Goal: Use online tool/utility: Utilize a website feature to perform a specific function

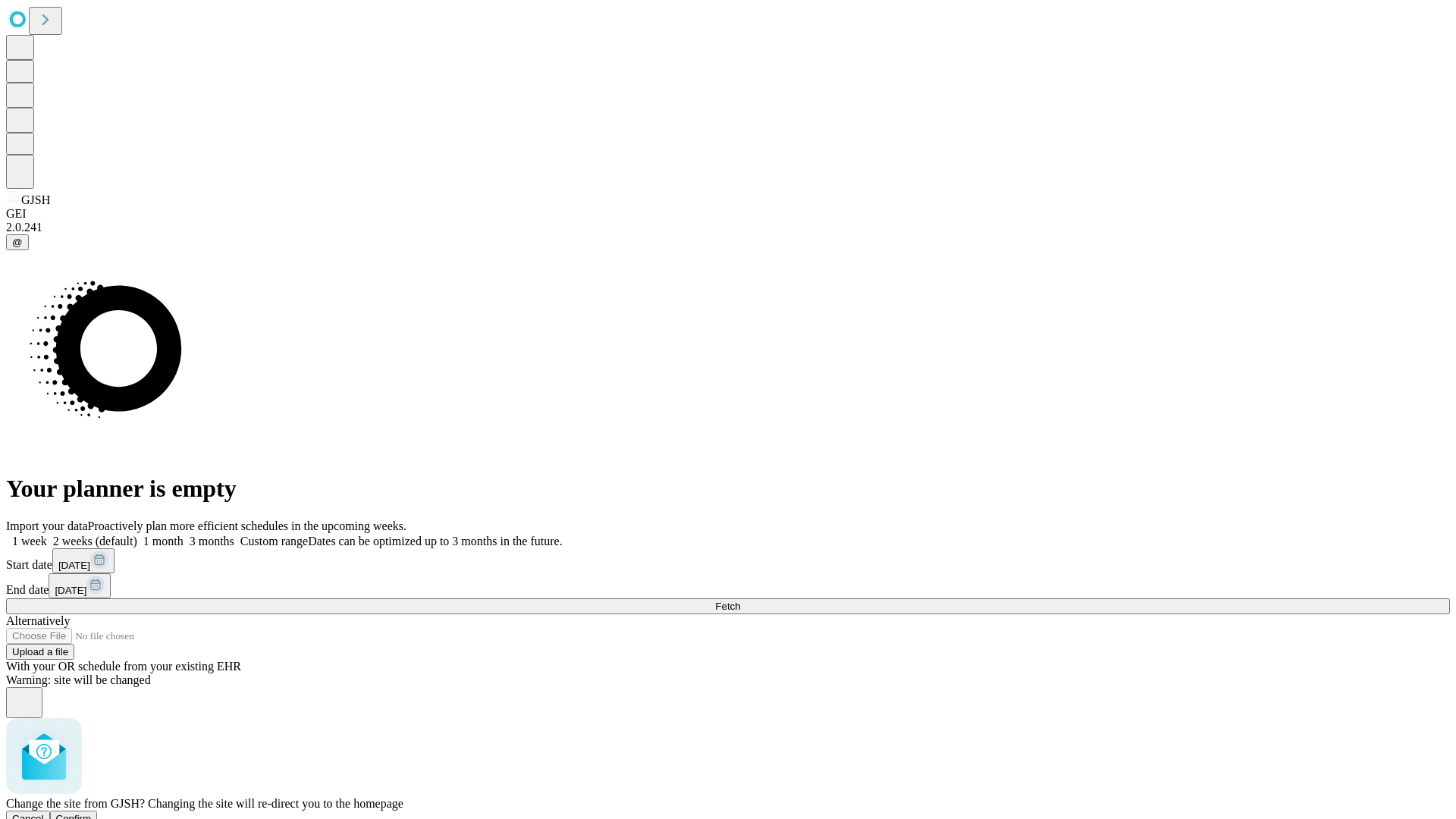
click at [92, 813] on span "Confirm" at bounding box center [74, 818] width 36 height 12
click at [184, 534] on label "1 month" at bounding box center [160, 541] width 46 height 13
click at [740, 600] on span "Fetch" at bounding box center [728, 606] width 25 height 12
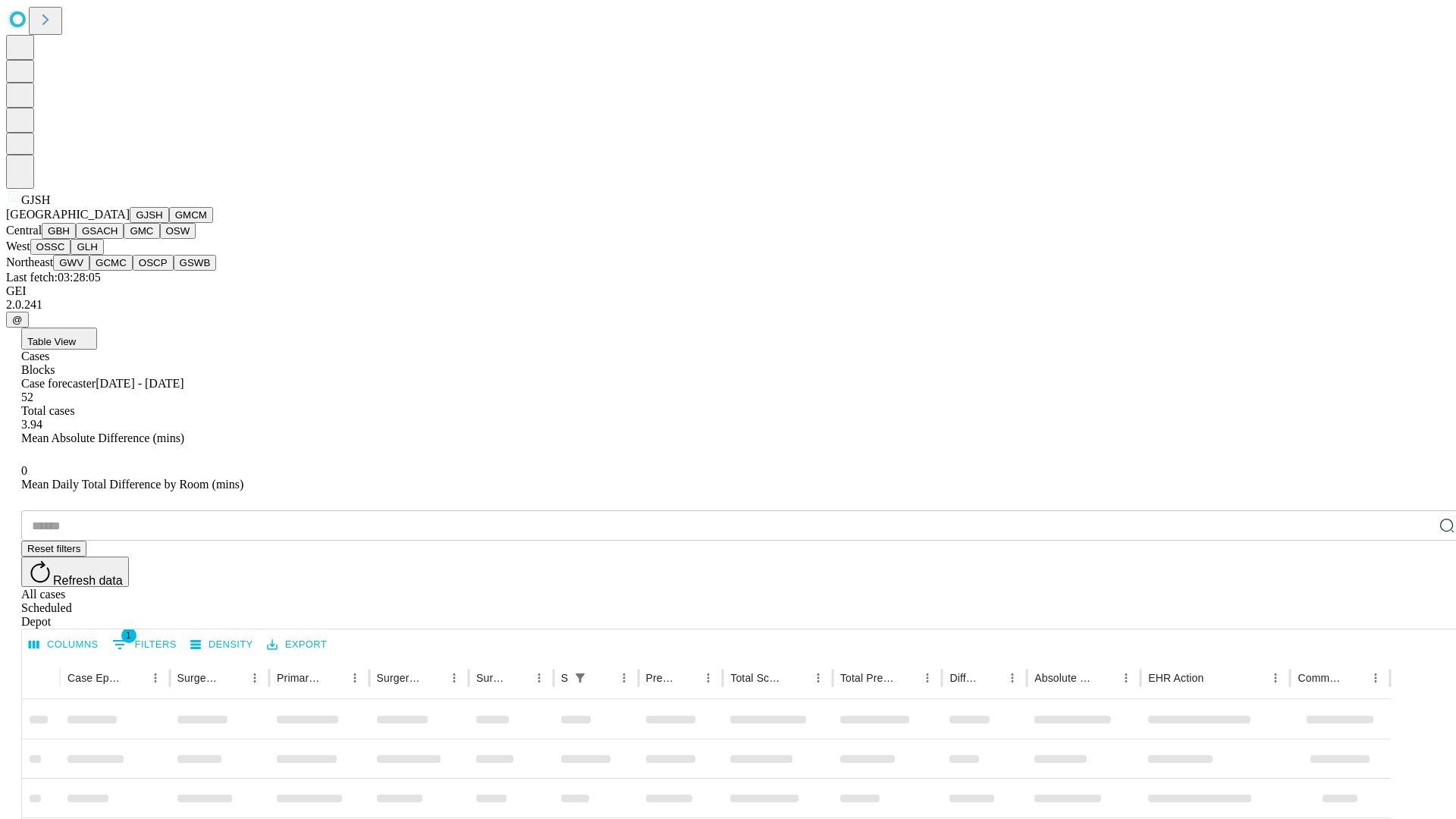
click at [169, 223] on button "GMCM" at bounding box center [191, 215] width 44 height 16
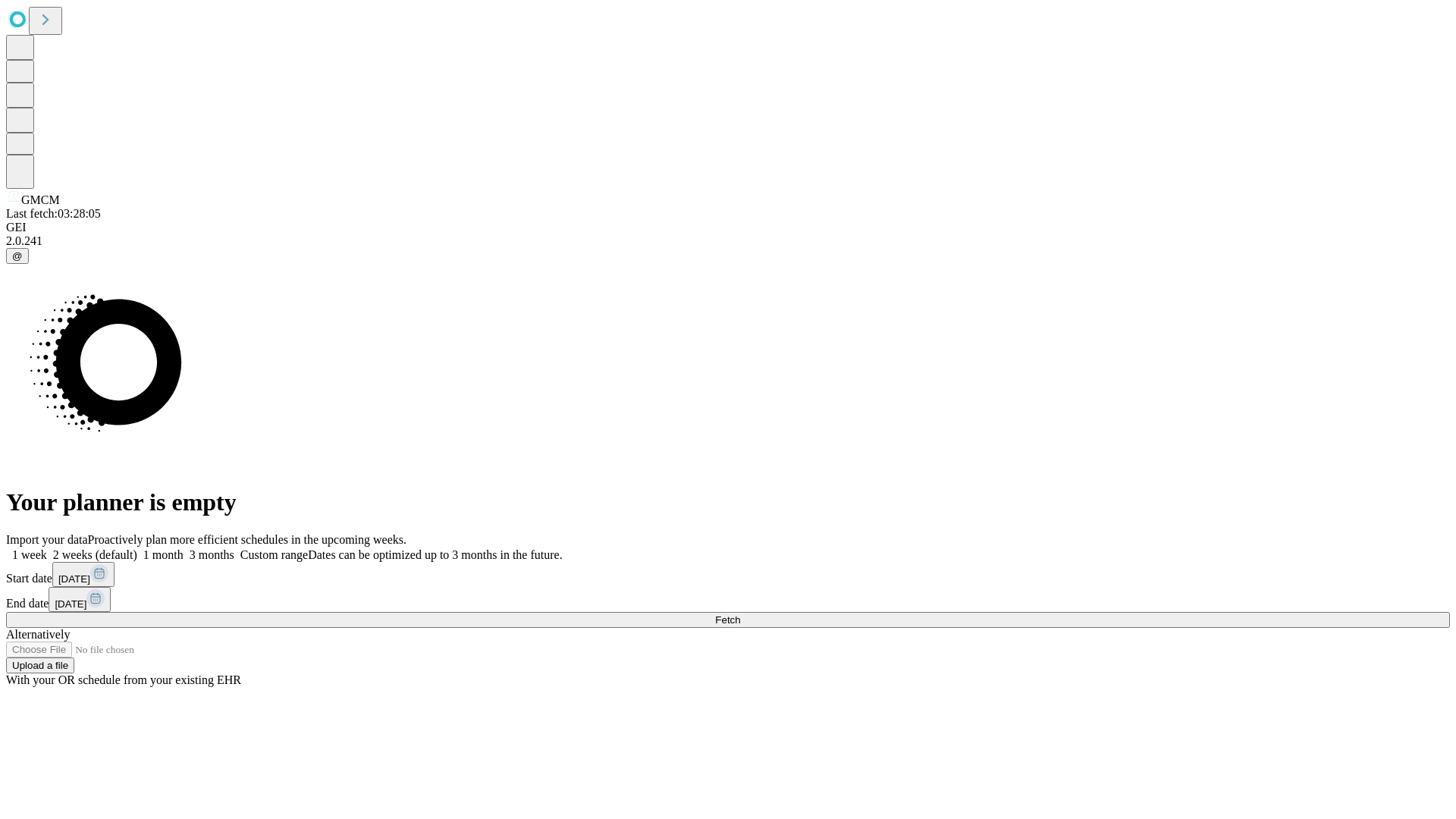
click at [184, 548] on label "1 month" at bounding box center [160, 555] width 46 height 13
click at [740, 614] on span "Fetch" at bounding box center [728, 619] width 25 height 12
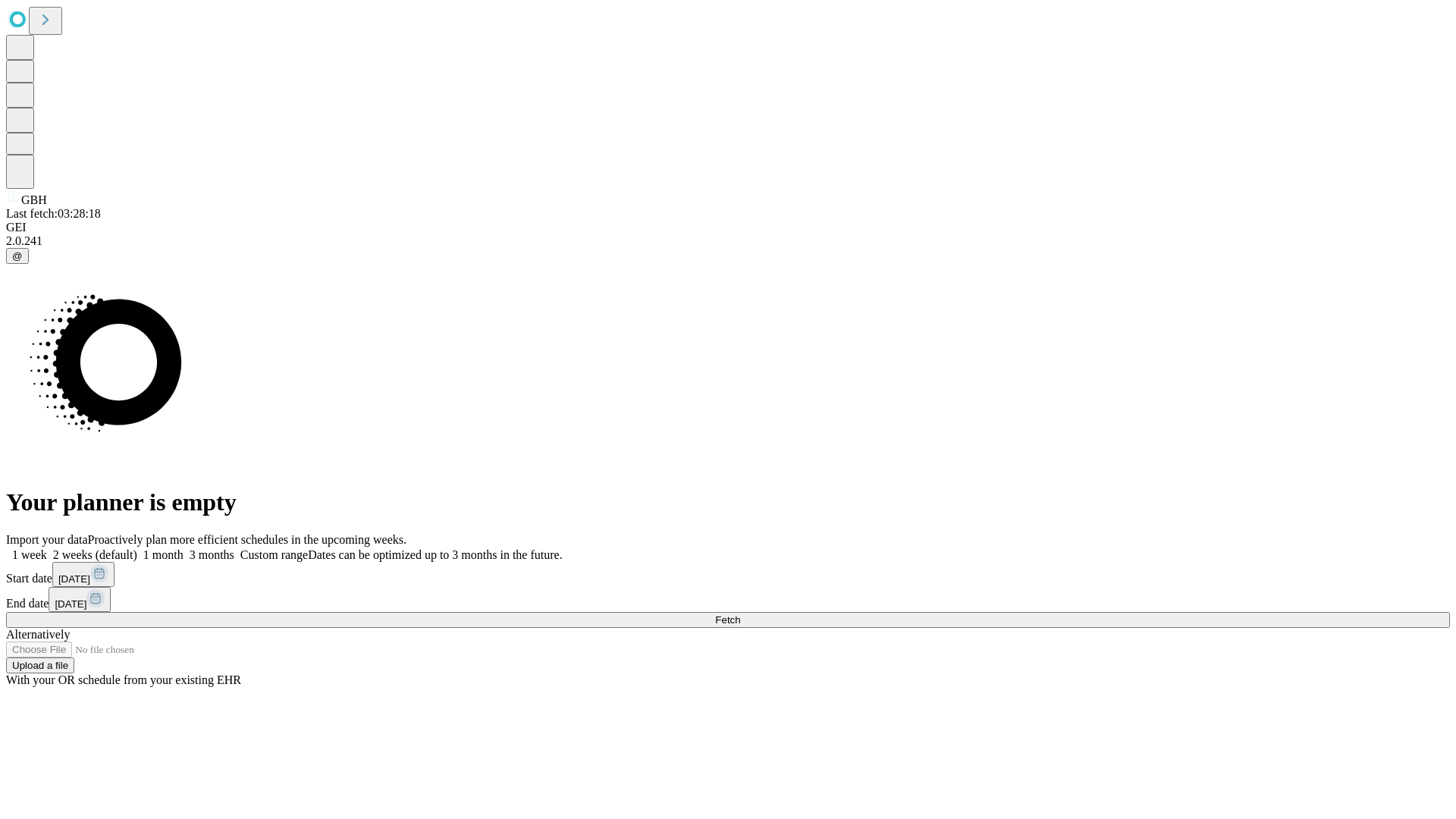
click at [184, 548] on label "1 month" at bounding box center [160, 555] width 46 height 13
click at [740, 614] on span "Fetch" at bounding box center [728, 619] width 25 height 12
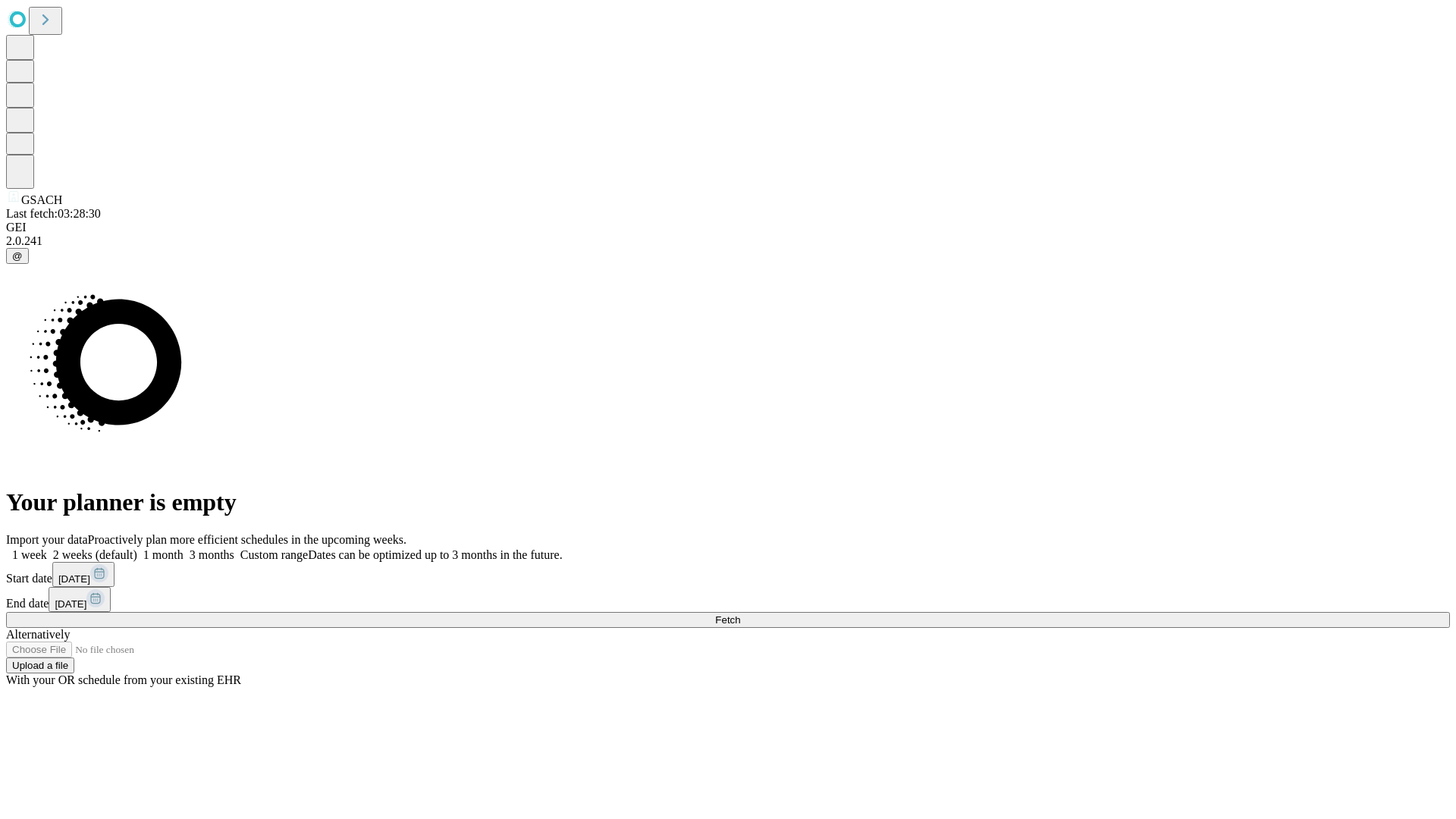
click at [184, 548] on label "1 month" at bounding box center [160, 555] width 46 height 13
click at [740, 614] on span "Fetch" at bounding box center [728, 619] width 25 height 12
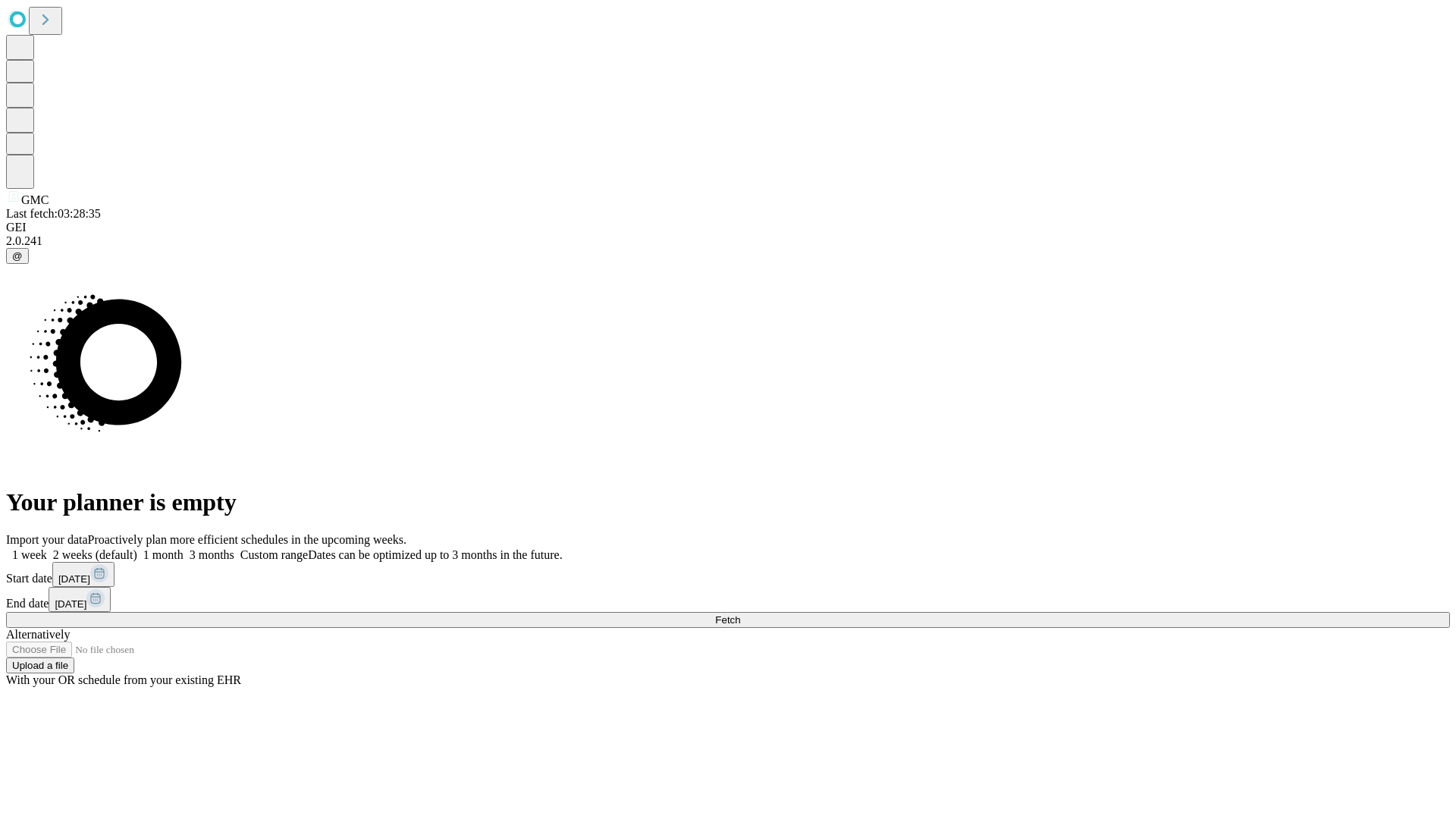
click at [184, 548] on label "1 month" at bounding box center [160, 555] width 46 height 13
click at [740, 614] on span "Fetch" at bounding box center [728, 619] width 25 height 12
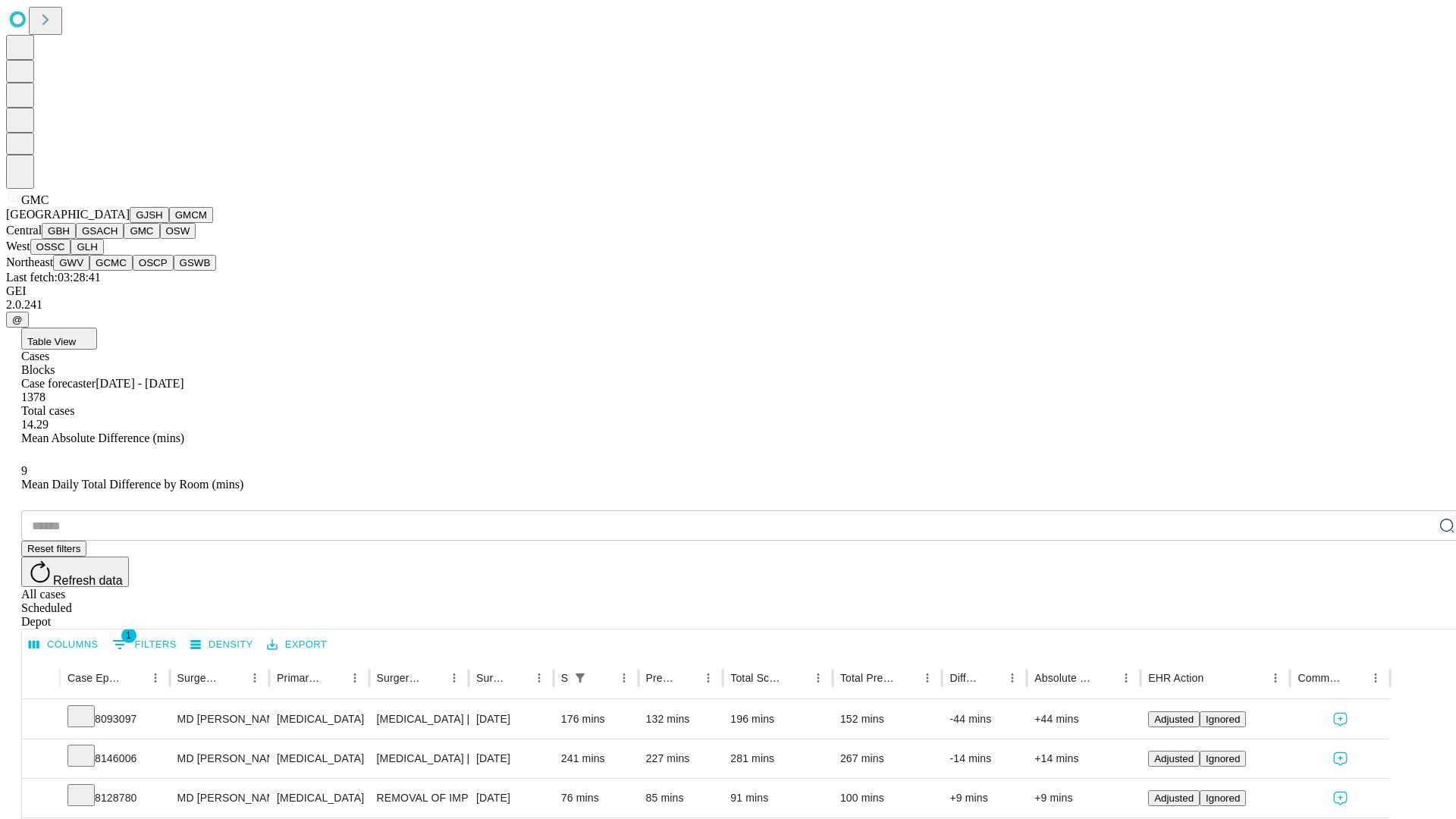
click at [160, 239] on button "OSW" at bounding box center [178, 231] width 37 height 16
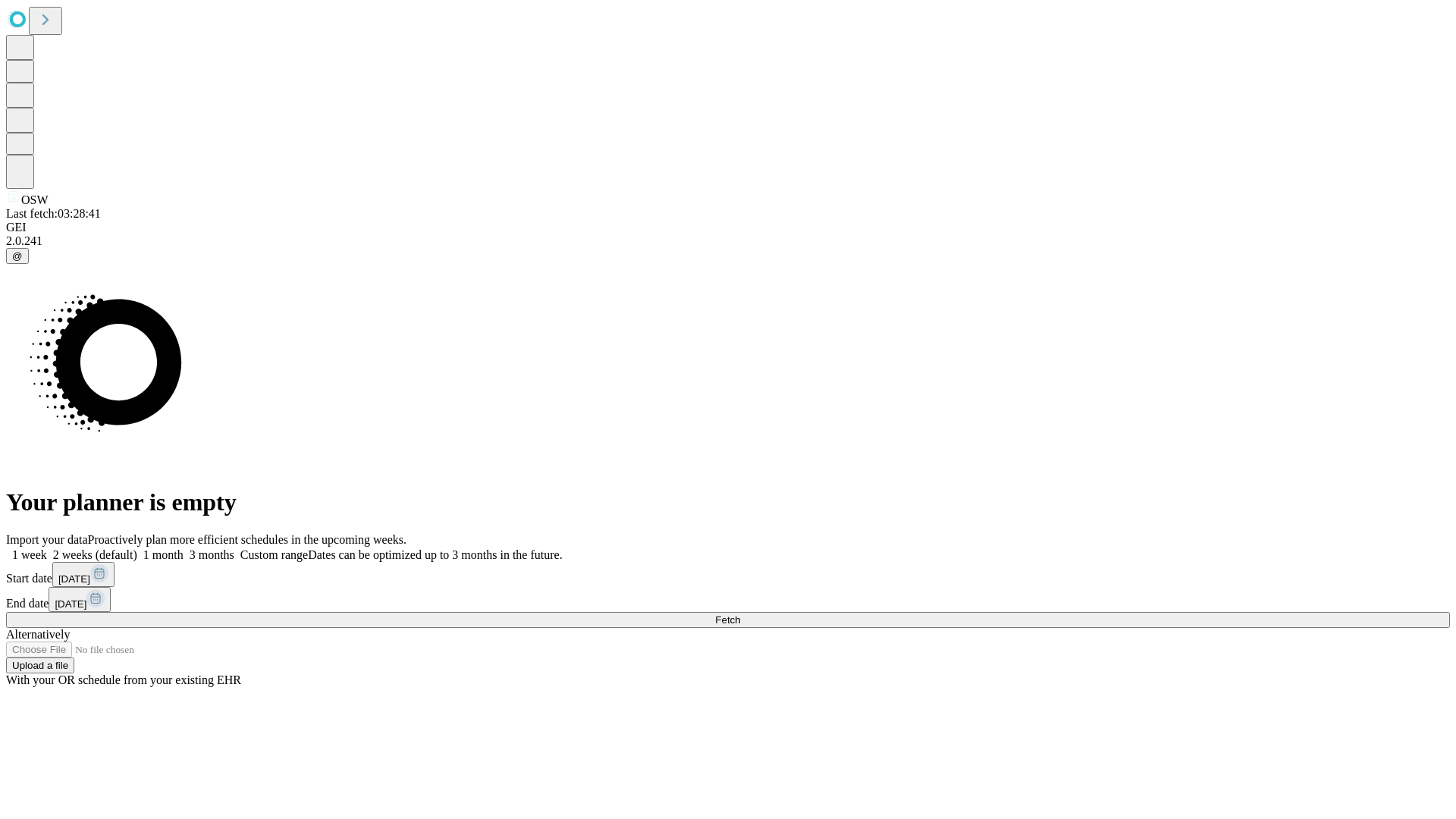
click at [184, 548] on label "1 month" at bounding box center [160, 555] width 46 height 13
click at [740, 614] on span "Fetch" at bounding box center [728, 619] width 25 height 12
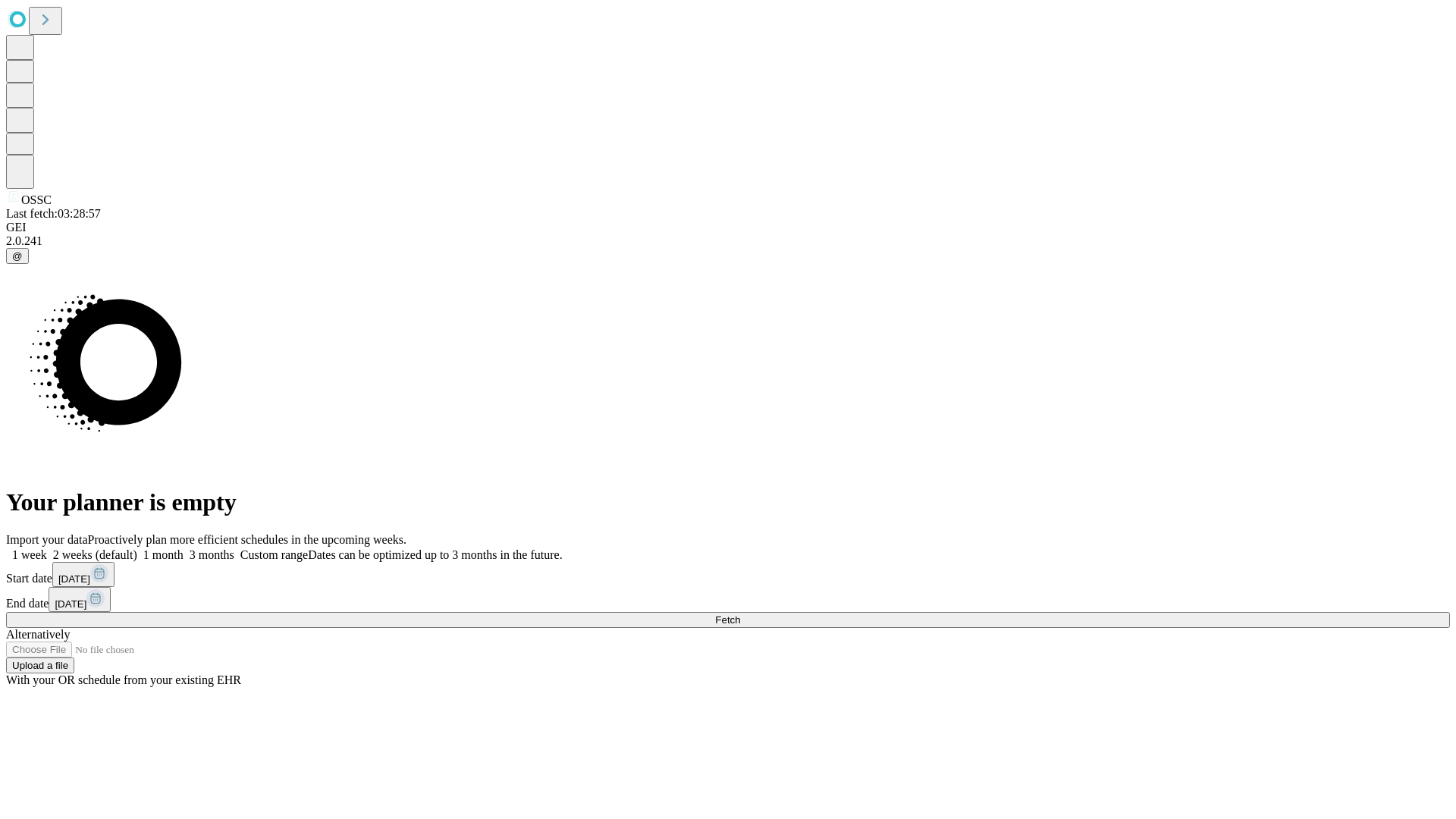
click at [740, 614] on span "Fetch" at bounding box center [728, 619] width 25 height 12
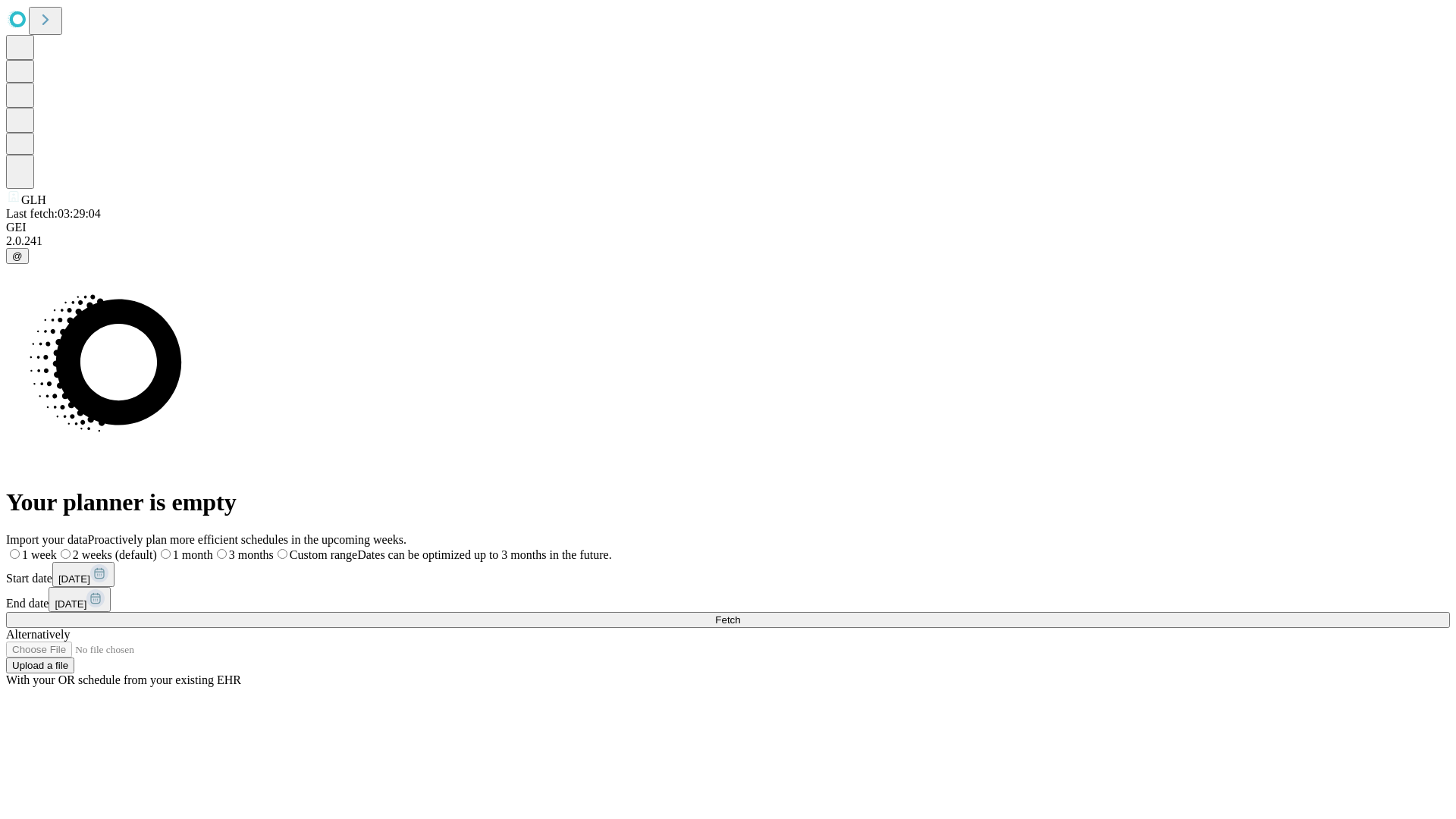
click at [740, 614] on span "Fetch" at bounding box center [728, 619] width 25 height 12
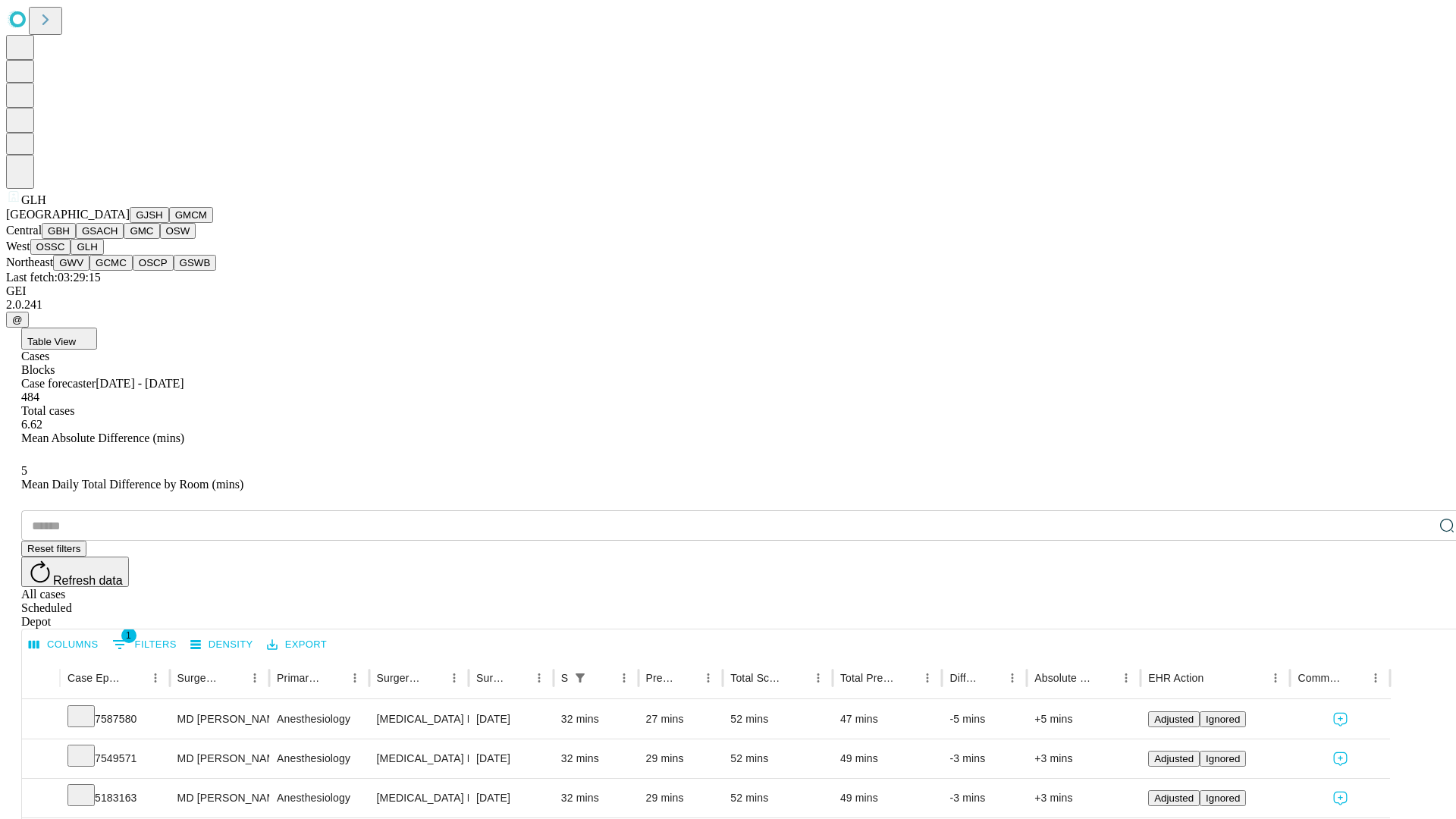
click at [89, 271] on button "GWV" at bounding box center [71, 262] width 37 height 16
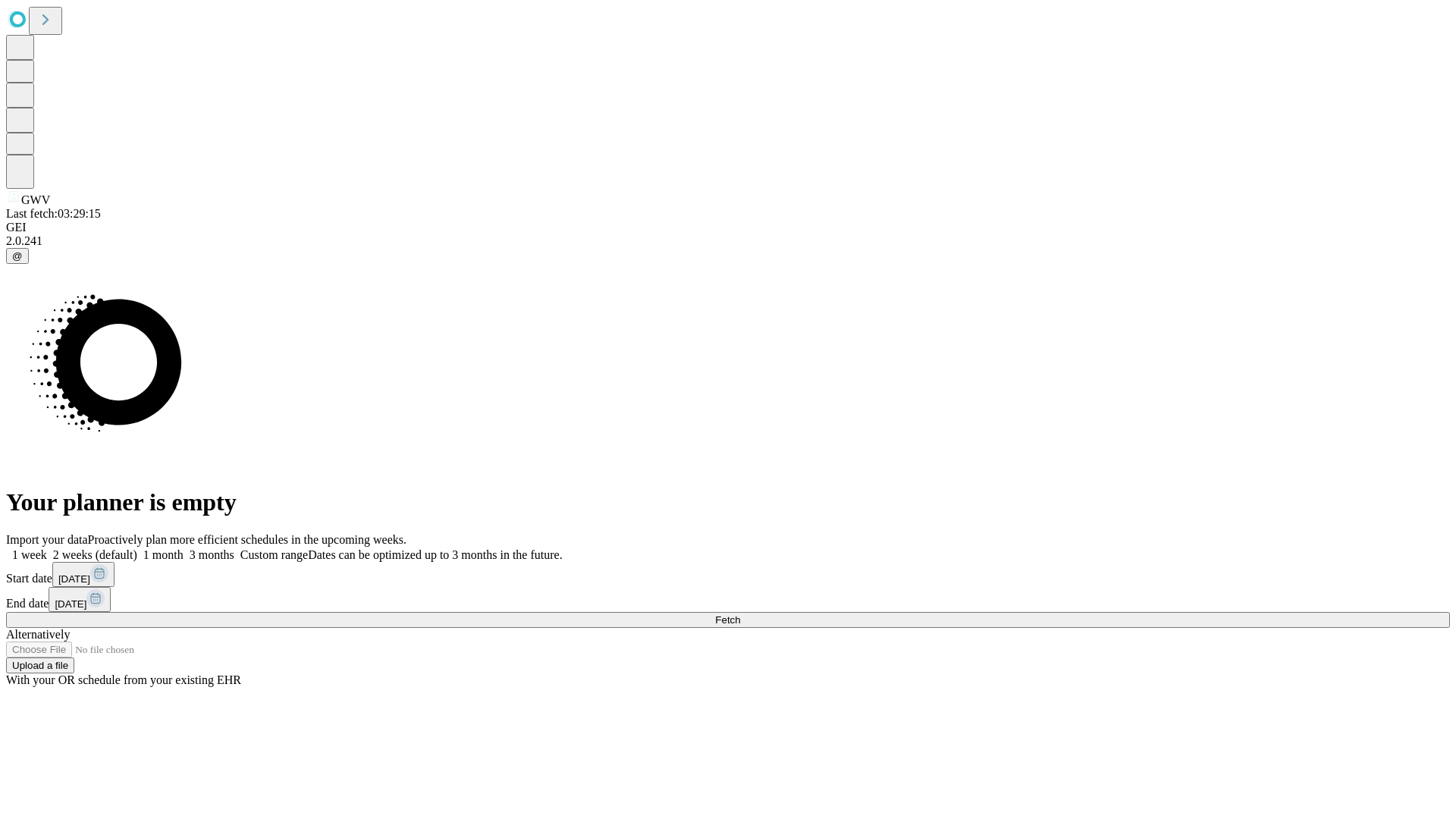
click at [184, 548] on label "1 month" at bounding box center [160, 555] width 46 height 13
click at [740, 614] on span "Fetch" at bounding box center [728, 619] width 25 height 12
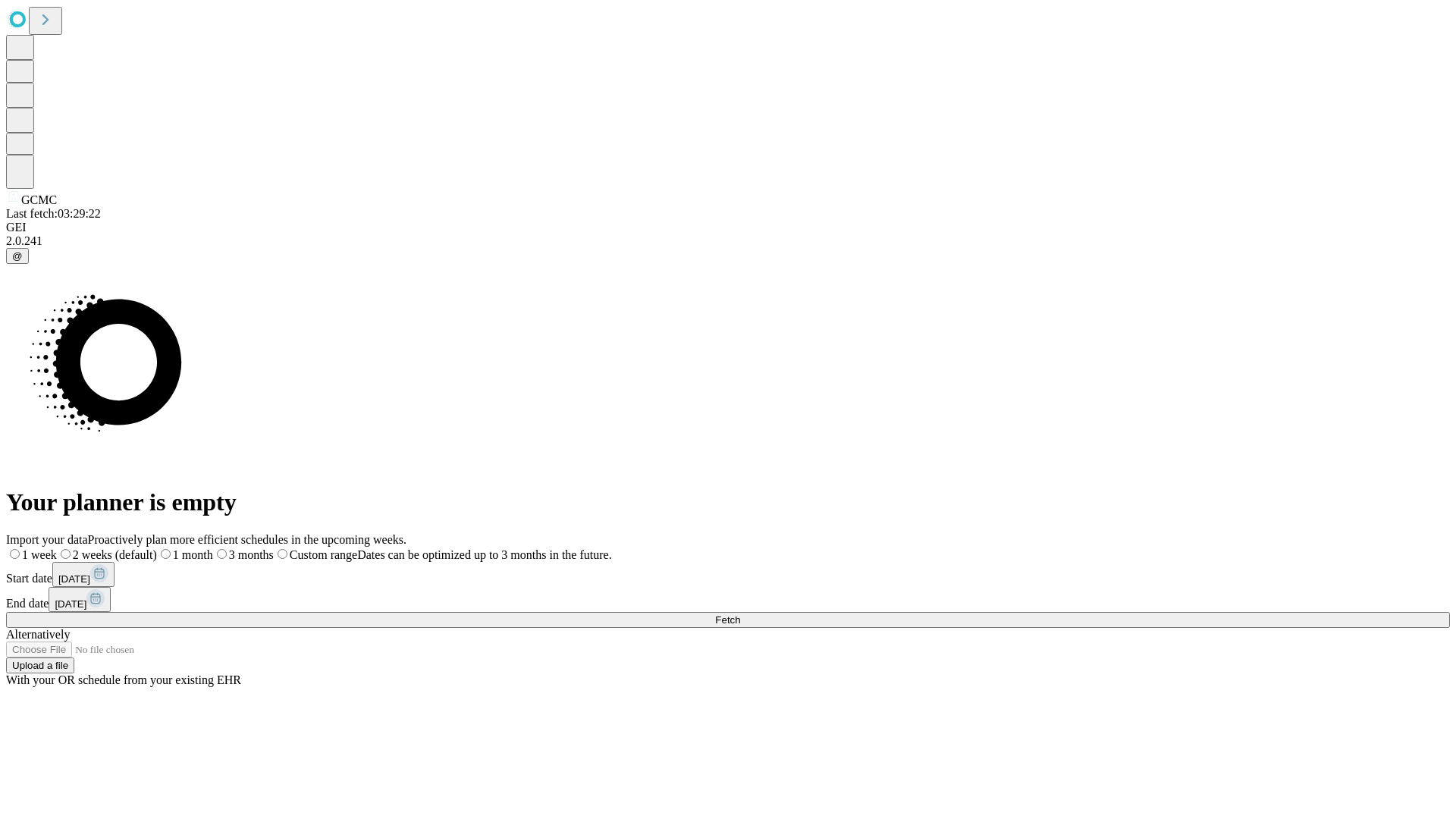
click at [213, 548] on label "1 month" at bounding box center [185, 555] width 56 height 13
click at [740, 614] on span "Fetch" at bounding box center [728, 619] width 25 height 12
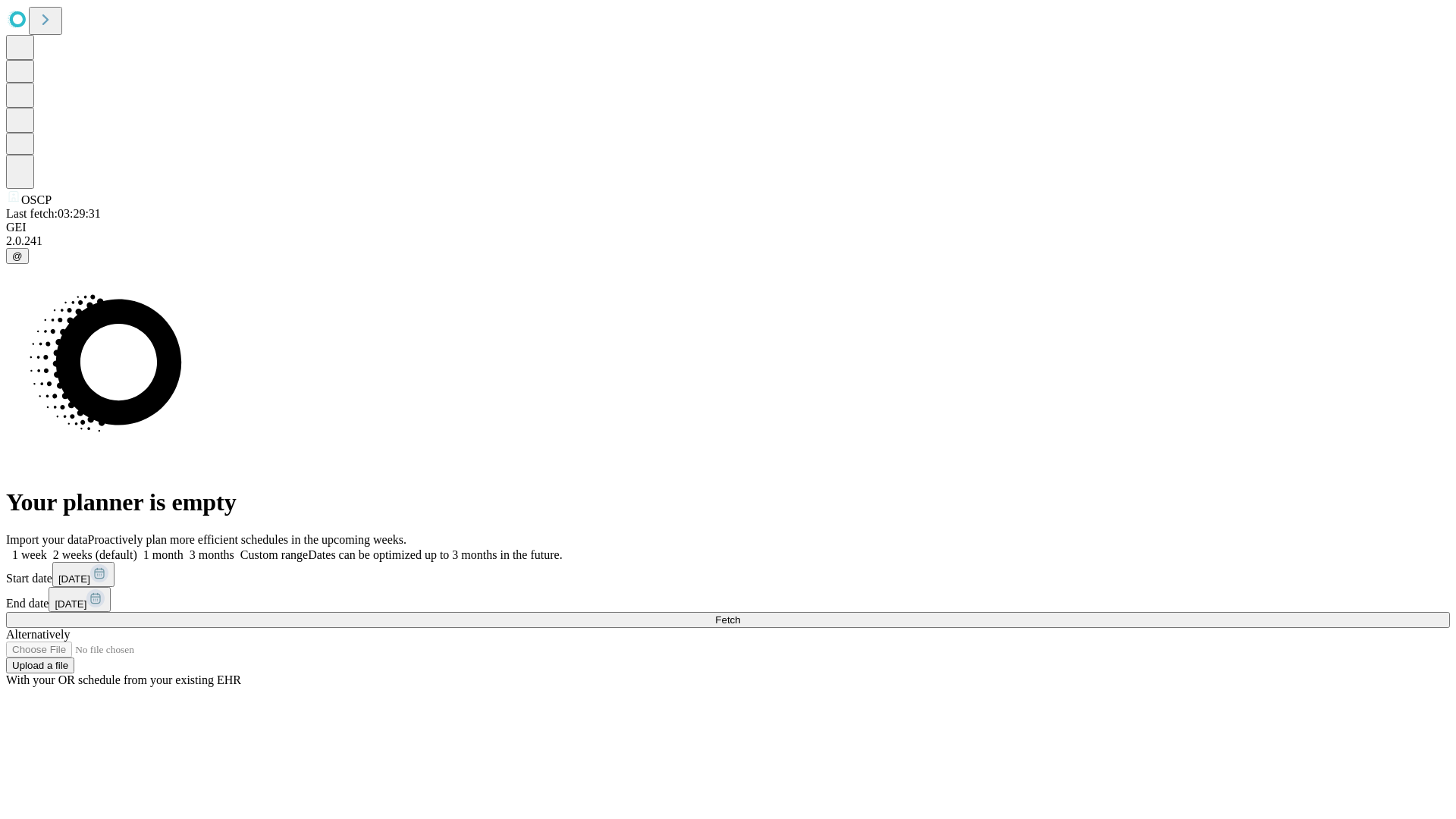
click at [184, 548] on label "1 month" at bounding box center [160, 555] width 46 height 13
click at [740, 614] on span "Fetch" at bounding box center [728, 619] width 25 height 12
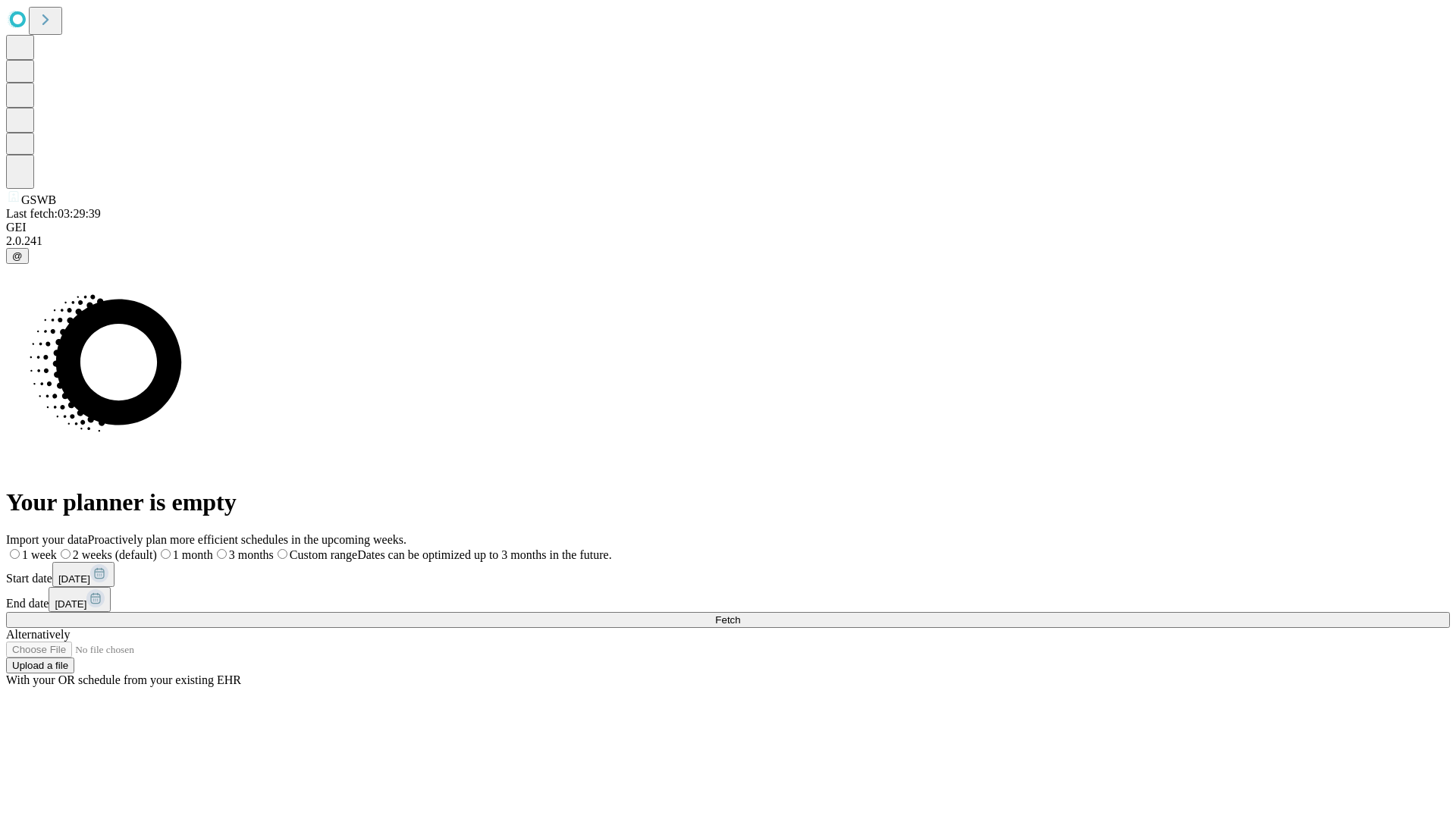
click at [213, 548] on label "1 month" at bounding box center [185, 555] width 56 height 13
click at [740, 614] on span "Fetch" at bounding box center [728, 619] width 25 height 12
